Goal: Task Accomplishment & Management: Complete application form

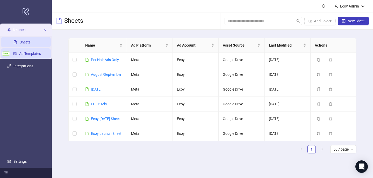
click at [23, 54] on link "Ad Templates" at bounding box center [30, 54] width 22 height 4
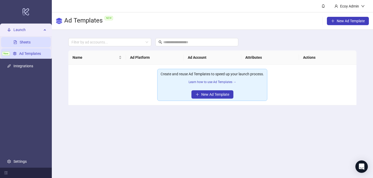
click at [31, 44] on link "Sheets" at bounding box center [25, 42] width 11 height 4
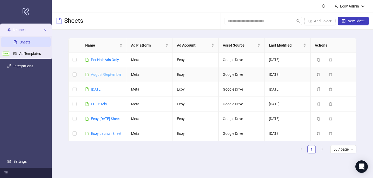
click at [100, 74] on link "August/September" at bounding box center [106, 75] width 31 height 4
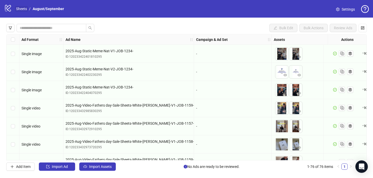
click at [20, 11] on link "Sheets" at bounding box center [21, 9] width 13 height 6
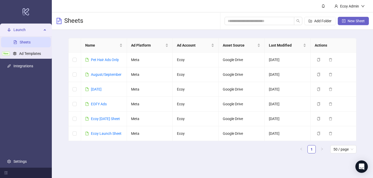
click at [361, 24] on button "New Sheet" at bounding box center [353, 21] width 31 height 8
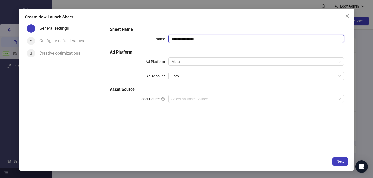
drag, startPoint x: 210, startPoint y: 41, endPoint x: 155, endPoint y: 38, distance: 55.0
click at [155, 38] on div "**********" at bounding box center [227, 39] width 234 height 8
type input "**********"
click at [202, 101] on input "Asset Source" at bounding box center [254, 99] width 165 height 8
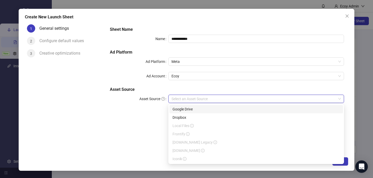
click at [201, 107] on div "Google Drive" at bounding box center [256, 109] width 167 height 6
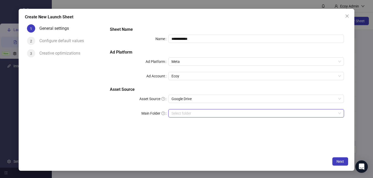
click at [178, 117] on input "Main Folder" at bounding box center [254, 114] width 165 height 8
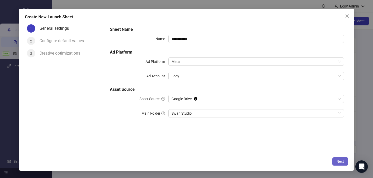
click at [338, 162] on span "Next" at bounding box center [341, 162] width 8 height 4
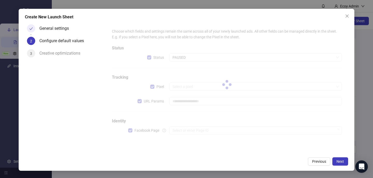
type input "**********"
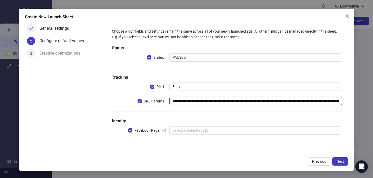
drag, startPoint x: 189, startPoint y: 101, endPoint x: 329, endPoint y: 104, distance: 139.9
click at [329, 104] on input "**********" at bounding box center [255, 101] width 173 height 8
drag, startPoint x: 188, startPoint y: 101, endPoint x: 335, endPoint y: 103, distance: 147.4
click at [335, 103] on input "**********" at bounding box center [255, 101] width 173 height 8
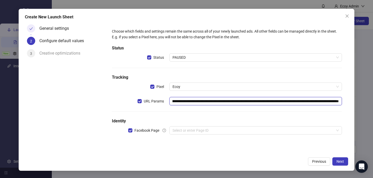
drag, startPoint x: 304, startPoint y: 103, endPoint x: 302, endPoint y: 103, distance: 2.6
click at [304, 103] on input "**********" at bounding box center [255, 101] width 173 height 8
drag, startPoint x: 291, startPoint y: 101, endPoint x: 368, endPoint y: 99, distance: 77.0
click at [368, 99] on div "**********" at bounding box center [186, 89] width 373 height 178
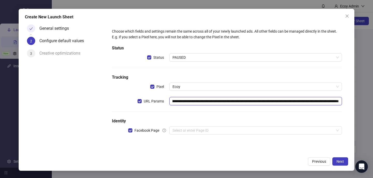
drag, startPoint x: 293, startPoint y: 102, endPoint x: 353, endPoint y: 101, distance: 60.4
click at [373, 103] on html "logo/logo-mobile Launch Sheets New Ad Templates Integrations Settings Ecoy Admi…" at bounding box center [186, 89] width 373 height 178
drag, startPoint x: 307, startPoint y: 111, endPoint x: 236, endPoint y: 122, distance: 71.6
click at [307, 111] on div "**********" at bounding box center [227, 84] width 234 height 116
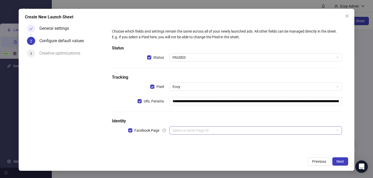
click at [201, 133] on input "search" at bounding box center [254, 131] width 162 height 8
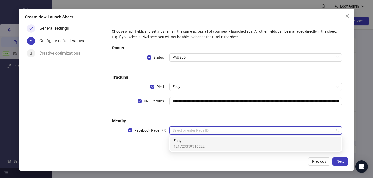
click at [192, 149] on div "Ecoy 121723359516522" at bounding box center [255, 144] width 170 height 14
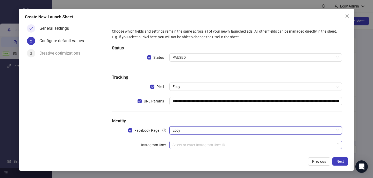
click at [179, 145] on input "search" at bounding box center [254, 145] width 162 height 8
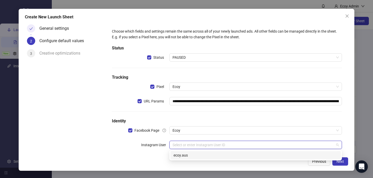
click at [178, 154] on div "ecoy.aus" at bounding box center [256, 156] width 164 height 6
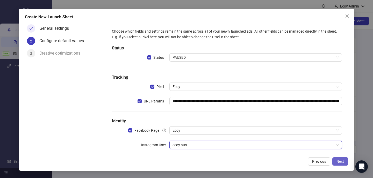
click at [338, 158] on button "Next" at bounding box center [340, 162] width 16 height 8
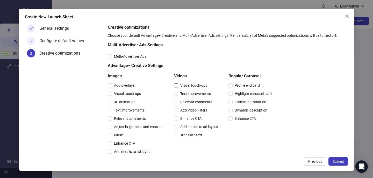
click at [179, 85] on span "Visual touch-ups" at bounding box center [193, 86] width 31 height 6
click at [176, 97] on div "Text improvements" at bounding box center [197, 94] width 46 height 8
drag, startPoint x: 113, startPoint y: 110, endPoint x: 109, endPoint y: 116, distance: 7.3
click at [113, 110] on span "Text improvements" at bounding box center [129, 111] width 35 height 6
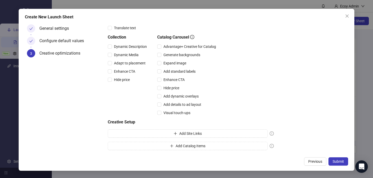
scroll to position [130, 0]
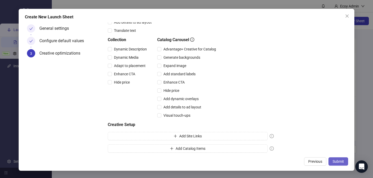
click at [336, 160] on span "Submit" at bounding box center [338, 162] width 11 height 4
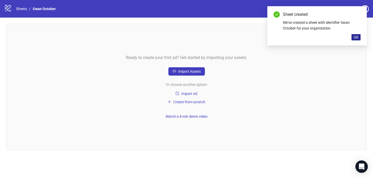
click at [357, 37] on span "OK" at bounding box center [356, 37] width 5 height 4
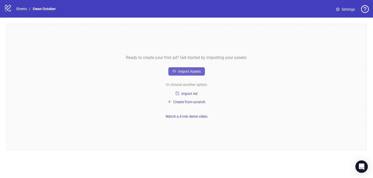
click at [194, 72] on span "Import Assets" at bounding box center [189, 71] width 23 height 4
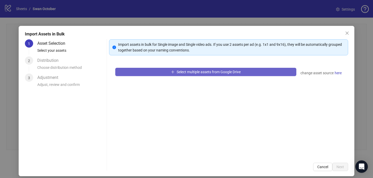
click at [184, 73] on span "Select multiple assets from Google Drive" at bounding box center [209, 72] width 64 height 4
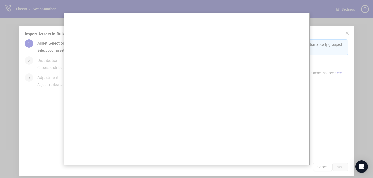
scroll to position [1, 0]
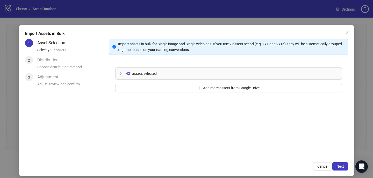
click at [121, 72] on icon "collapsed" at bounding box center [121, 73] width 3 height 3
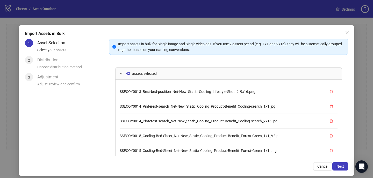
scroll to position [54, 0]
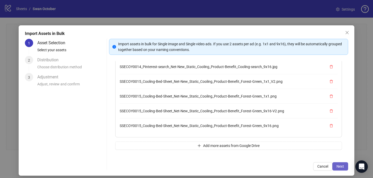
click at [338, 166] on span "Next" at bounding box center [341, 167] width 8 height 4
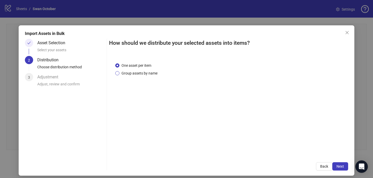
click at [146, 73] on span "Group assets by name" at bounding box center [139, 73] width 40 height 6
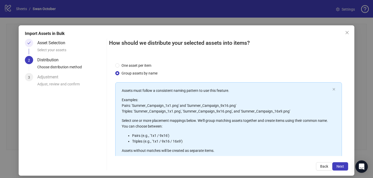
scroll to position [58, 0]
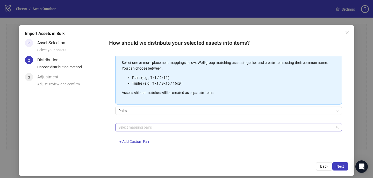
click at [190, 128] on div at bounding box center [225, 127] width 219 height 7
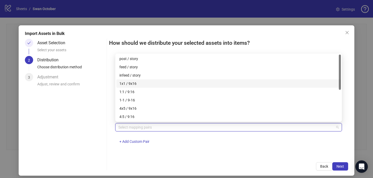
click at [151, 83] on div "1x1 / 9x16" at bounding box center [228, 84] width 218 height 6
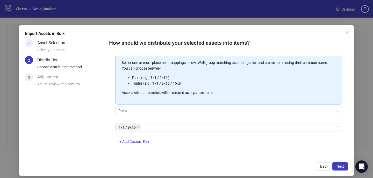
drag, startPoint x: 311, startPoint y: 151, endPoint x: 327, endPoint y: 158, distance: 17.7
click at [311, 151] on div "One asset per item Group assets by name Assets must follow a consistent naming …" at bounding box center [228, 106] width 239 height 100
click at [342, 165] on span "Next" at bounding box center [341, 167] width 8 height 4
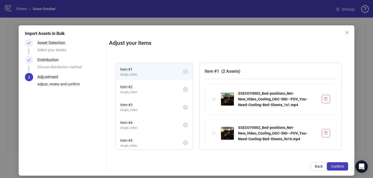
click at [138, 87] on span "Item # 2" at bounding box center [151, 87] width 63 height 6
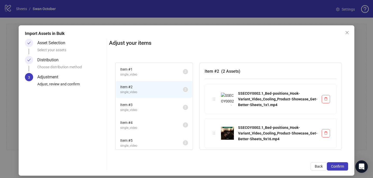
click at [138, 104] on span "Item # 3" at bounding box center [151, 105] width 63 height 6
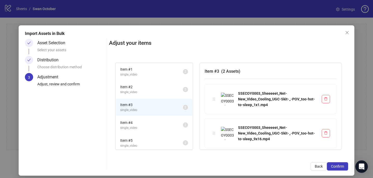
drag, startPoint x: 136, startPoint y: 126, endPoint x: 137, endPoint y: 122, distance: 4.5
click at [136, 126] on span "single_video" at bounding box center [151, 128] width 63 height 5
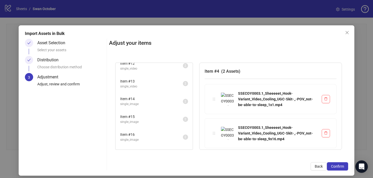
scroll to position [359, 0]
drag, startPoint x: 136, startPoint y: 137, endPoint x: 136, endPoint y: 133, distance: 3.6
click at [136, 137] on span "Item # 25" at bounding box center [151, 139] width 63 height 6
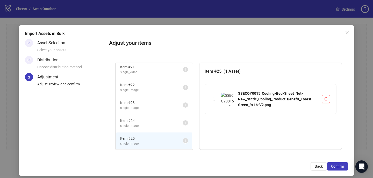
click at [130, 122] on span "Item # 24" at bounding box center [151, 121] width 63 height 6
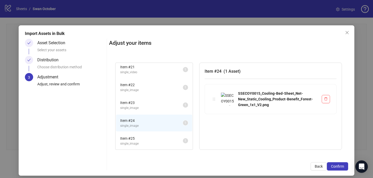
click at [134, 140] on span "Item # 25" at bounding box center [151, 139] width 63 height 6
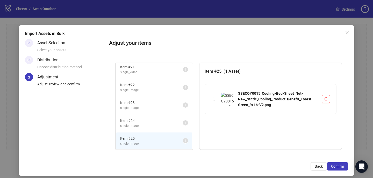
click at [134, 124] on span "single_image" at bounding box center [151, 126] width 63 height 5
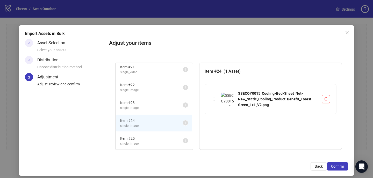
click at [140, 142] on span "single_image" at bounding box center [151, 143] width 63 height 5
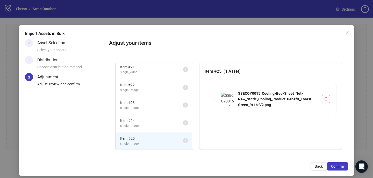
click at [131, 118] on span "Item # 24" at bounding box center [151, 121] width 63 height 6
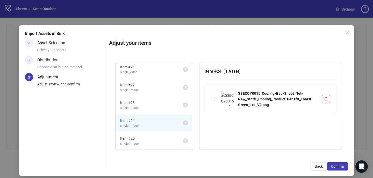
drag, startPoint x: 138, startPoint y: 139, endPoint x: 138, endPoint y: 136, distance: 3.6
click at [138, 139] on span "Item # 25" at bounding box center [151, 139] width 63 height 6
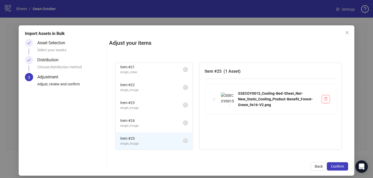
click at [129, 121] on span "Item # 24" at bounding box center [151, 121] width 63 height 6
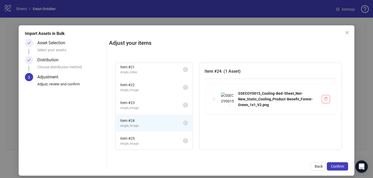
drag, startPoint x: 137, startPoint y: 140, endPoint x: 136, endPoint y: 121, distance: 18.4
click at [137, 139] on span "Item # 25" at bounding box center [151, 139] width 63 height 6
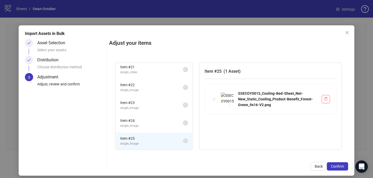
drag, startPoint x: 136, startPoint y: 119, endPoint x: 137, endPoint y: 108, distance: 10.7
click at [136, 119] on span "Item # 24" at bounding box center [151, 121] width 63 height 6
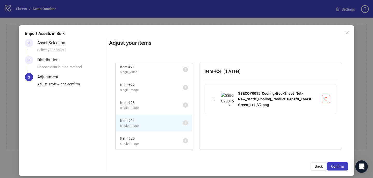
click at [137, 107] on span "single_image" at bounding box center [151, 108] width 63 height 5
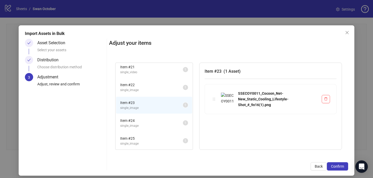
click at [141, 88] on span "single_image" at bounding box center [151, 90] width 63 height 5
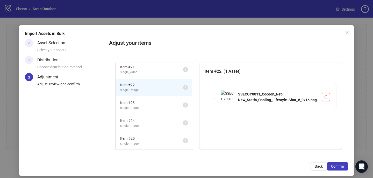
click at [145, 99] on li "Item # 23 single_image 1" at bounding box center [154, 105] width 76 height 17
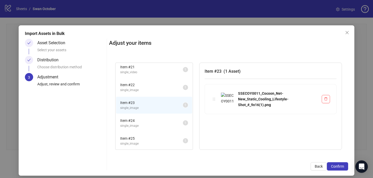
click at [134, 90] on span "single_image" at bounding box center [151, 90] width 63 height 5
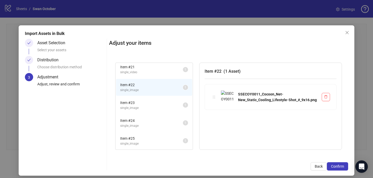
click at [137, 102] on span "Item # 23" at bounding box center [151, 103] width 63 height 6
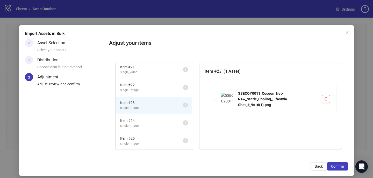
click at [132, 81] on li "Item # 22 single_image 1" at bounding box center [154, 87] width 76 height 17
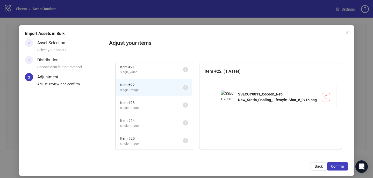
click at [134, 104] on span "Item # 23" at bounding box center [151, 103] width 63 height 6
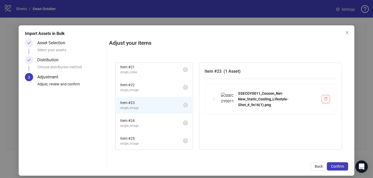
click at [136, 90] on span "single_image" at bounding box center [151, 90] width 63 height 5
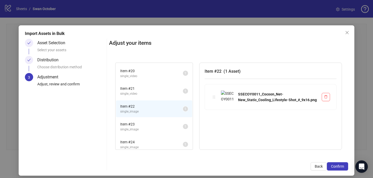
scroll to position [336, 0]
click at [145, 94] on span "single_video" at bounding box center [151, 94] width 63 height 5
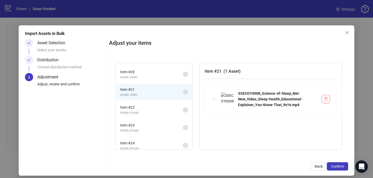
click at [131, 70] on span "Item # 20" at bounding box center [151, 72] width 63 height 6
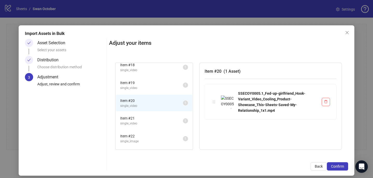
scroll to position [307, 0]
click at [140, 123] on span "single_video" at bounding box center [151, 124] width 63 height 5
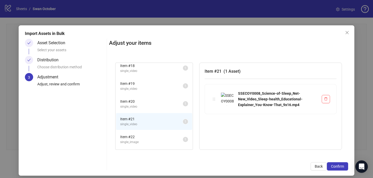
click at [137, 108] on span "single_video" at bounding box center [151, 106] width 63 height 5
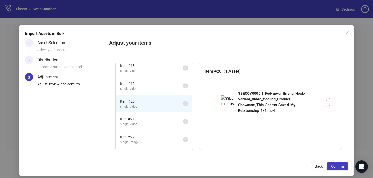
click at [138, 89] on span "single_video" at bounding box center [151, 89] width 63 height 5
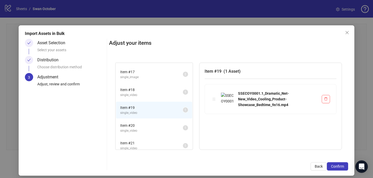
scroll to position [274, 0]
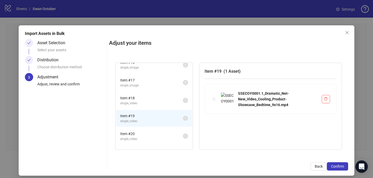
click at [139, 98] on span "Item # 18" at bounding box center [151, 98] width 63 height 6
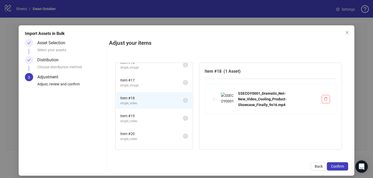
click at [133, 81] on span "Item # 17" at bounding box center [151, 80] width 63 height 6
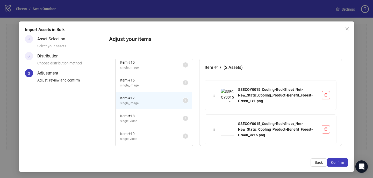
scroll to position [0, 0]
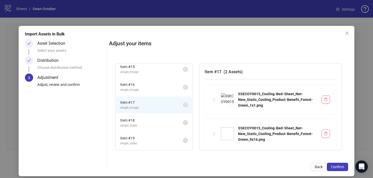
click at [139, 92] on li "Item # 16 single_image 2" at bounding box center [154, 87] width 76 height 17
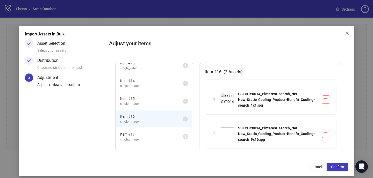
scroll to position [220, 0]
drag, startPoint x: 140, startPoint y: 96, endPoint x: 141, endPoint y: 92, distance: 4.7
click at [140, 96] on span "Item # 15" at bounding box center [151, 99] width 63 height 6
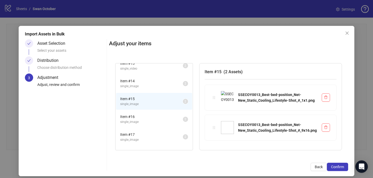
click at [141, 86] on span "single_image" at bounding box center [151, 86] width 63 height 5
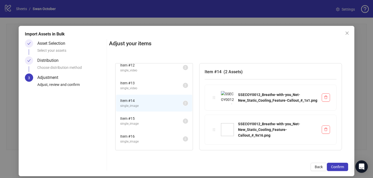
scroll to position [196, 0]
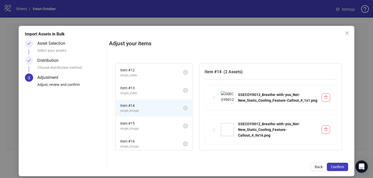
click at [141, 86] on span "Item # 13" at bounding box center [151, 88] width 63 height 6
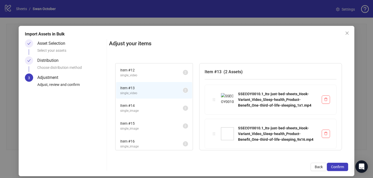
click at [140, 79] on li "Item # 12 single_video 2" at bounding box center [154, 72] width 76 height 17
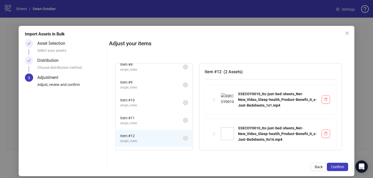
scroll to position [123, 0]
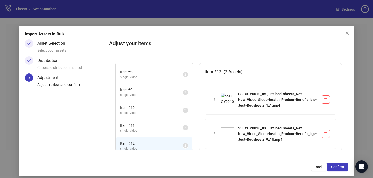
click at [138, 126] on span "Item # 11" at bounding box center [151, 126] width 63 height 6
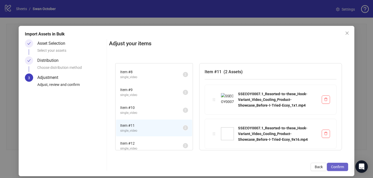
click at [336, 165] on span "Confirm" at bounding box center [337, 167] width 13 height 4
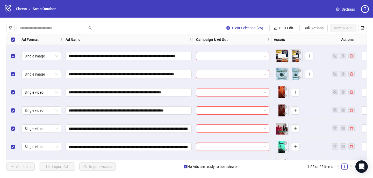
scroll to position [340, 0]
